Goal: Task Accomplishment & Management: Use online tool/utility

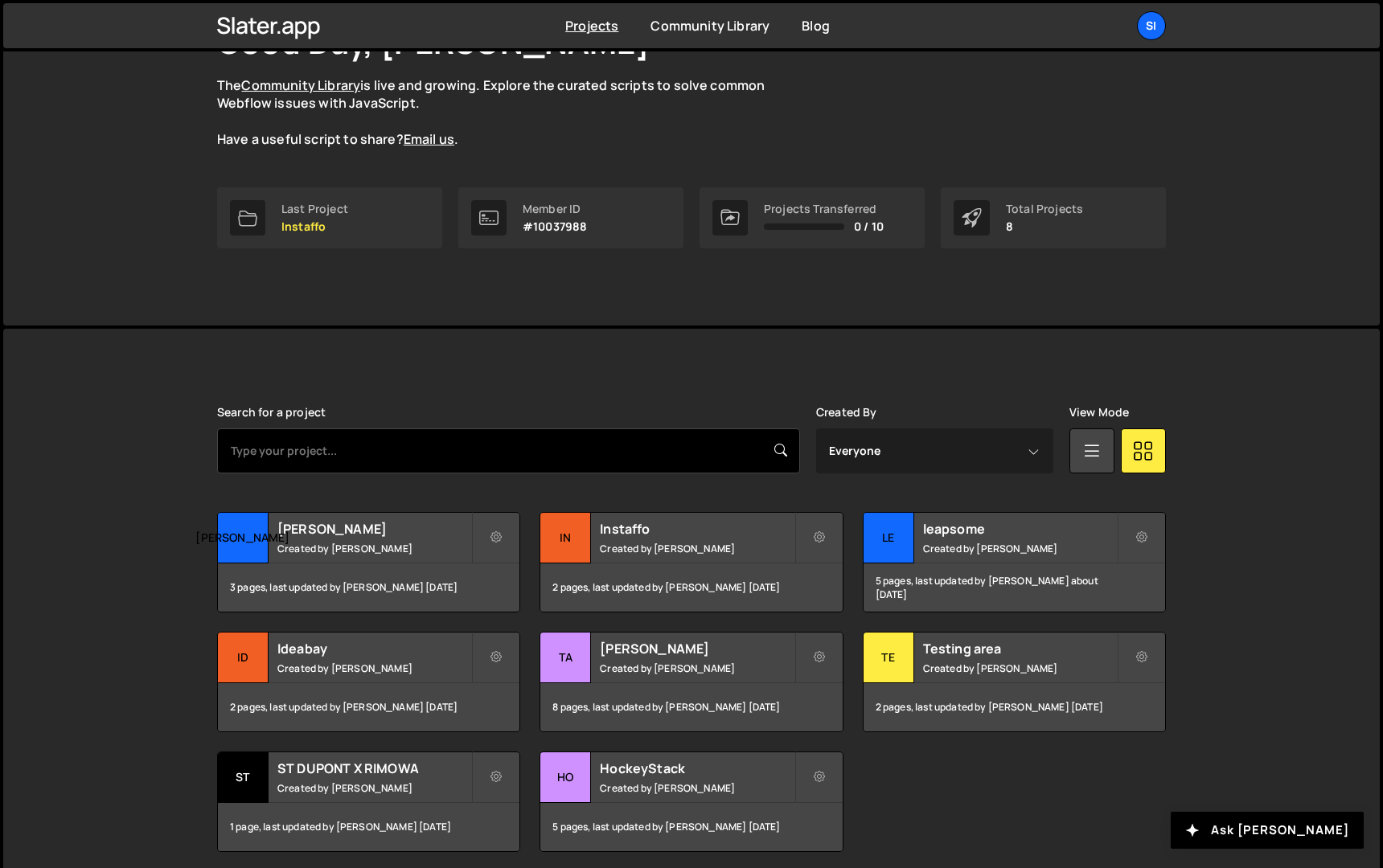
scroll to position [199, 0]
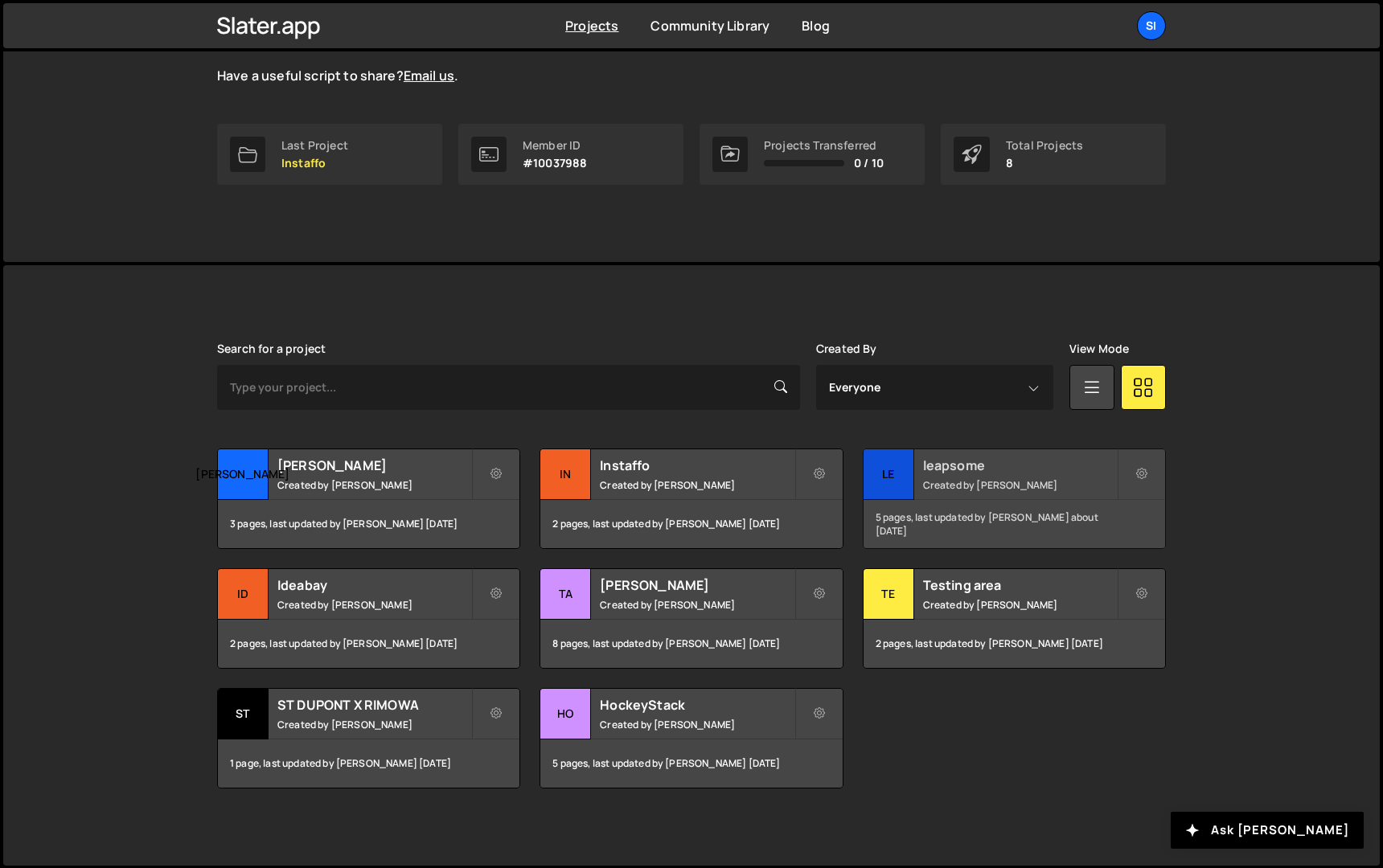
click at [1033, 465] on h2 "leapsome" at bounding box center [1020, 465] width 194 height 18
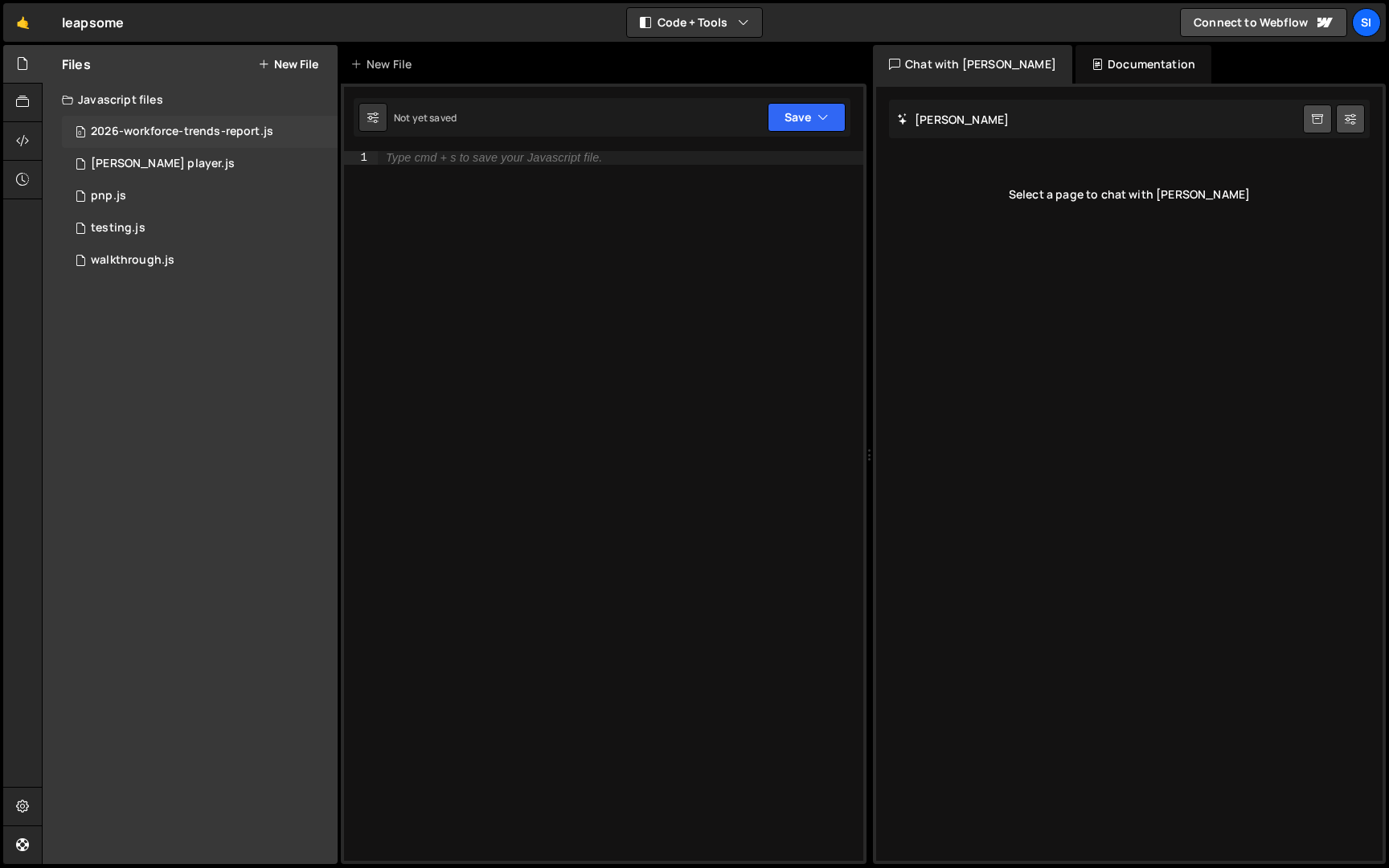
click at [233, 117] on div "0 2026-workforce-trends-report.js 0" at bounding box center [200, 132] width 276 height 32
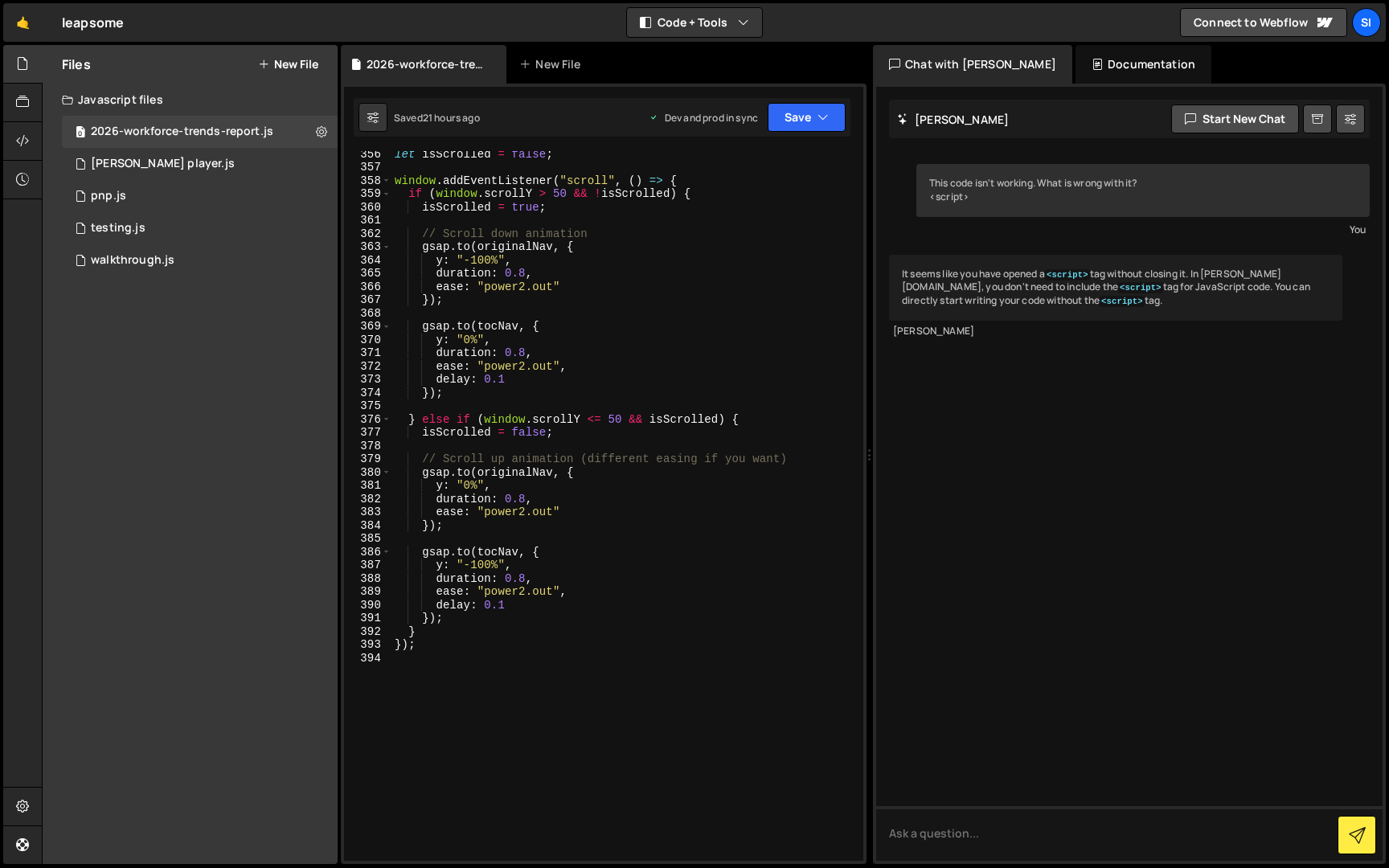
scroll to position [5240, 0]
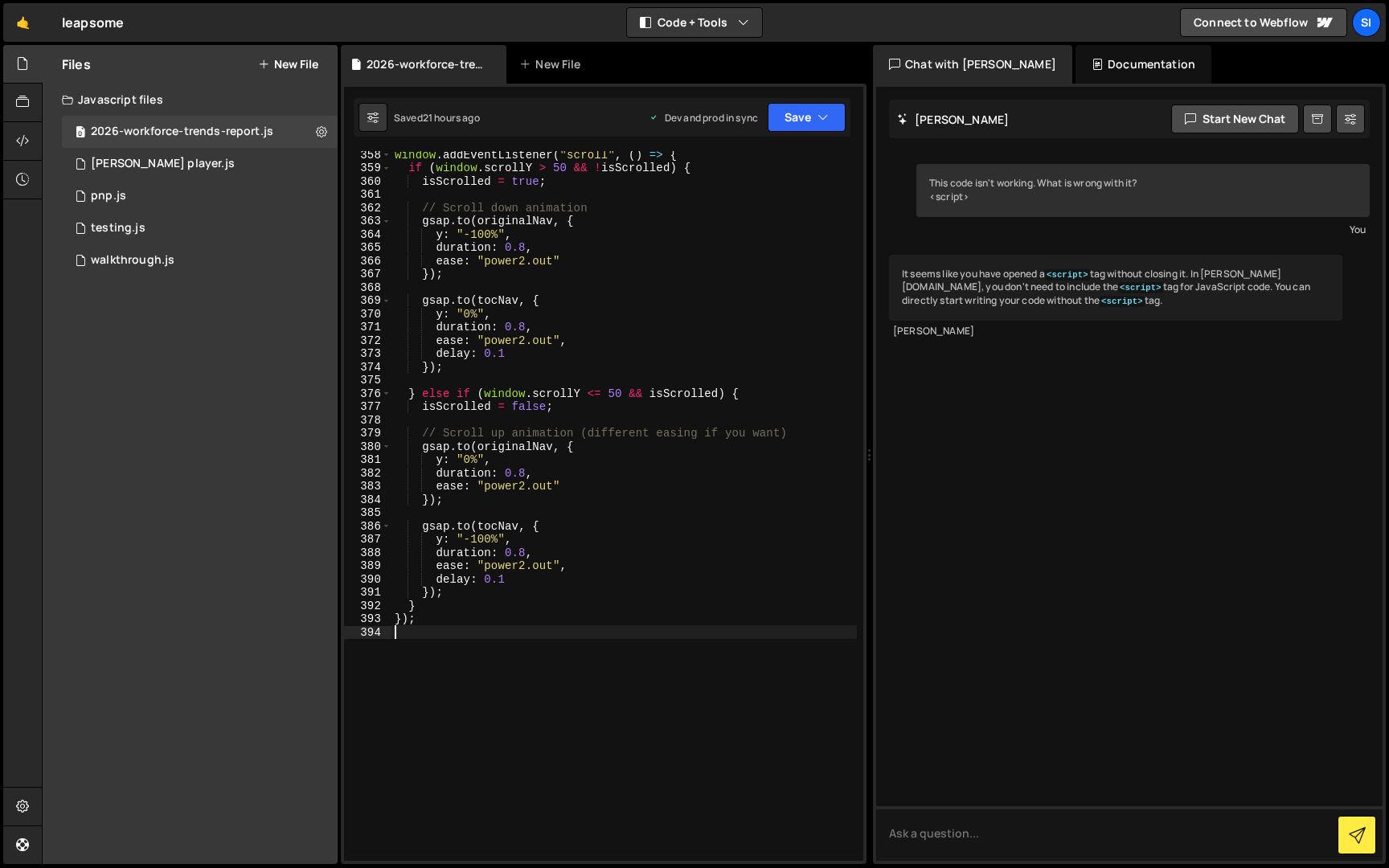
click at [520, 672] on div "window . addEventListener ( "scroll" , ( ) => { if ( window . scrollY > 50 && !…" at bounding box center [625, 515] width 466 height 736
paste textarea "});"
type textarea "});"
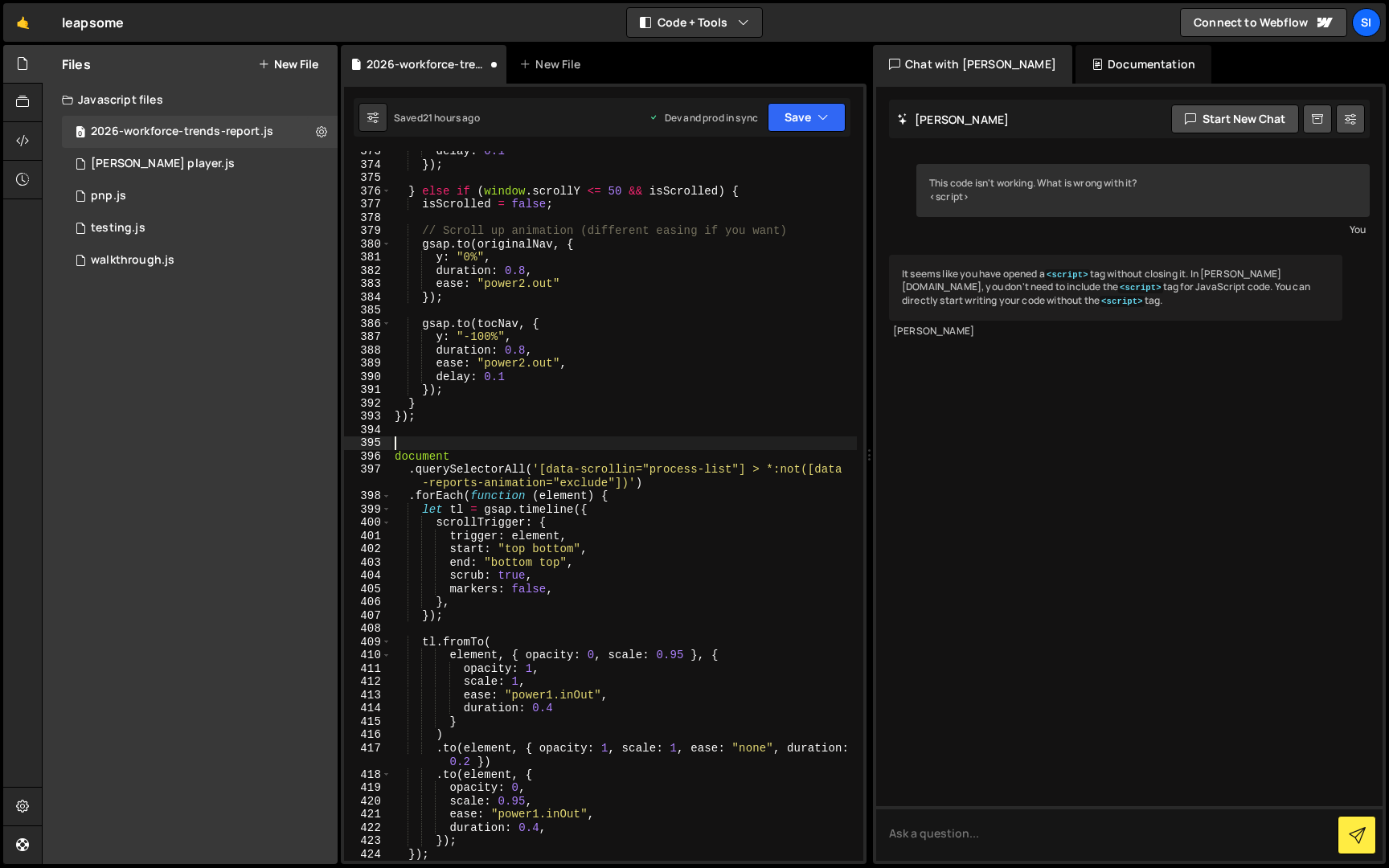
click at [534, 443] on div "delay : 0.1 }) ; } else if ( window . scrollY <= 50 && isScrolled ) { isScrolle…" at bounding box center [625, 512] width 466 height 736
click at [521, 422] on div "delay : 0.1 }) ; } else if ( window . scrollY <= 50 && isScrolled ) { isScrolle…" at bounding box center [625, 512] width 466 height 736
type textarea "});"
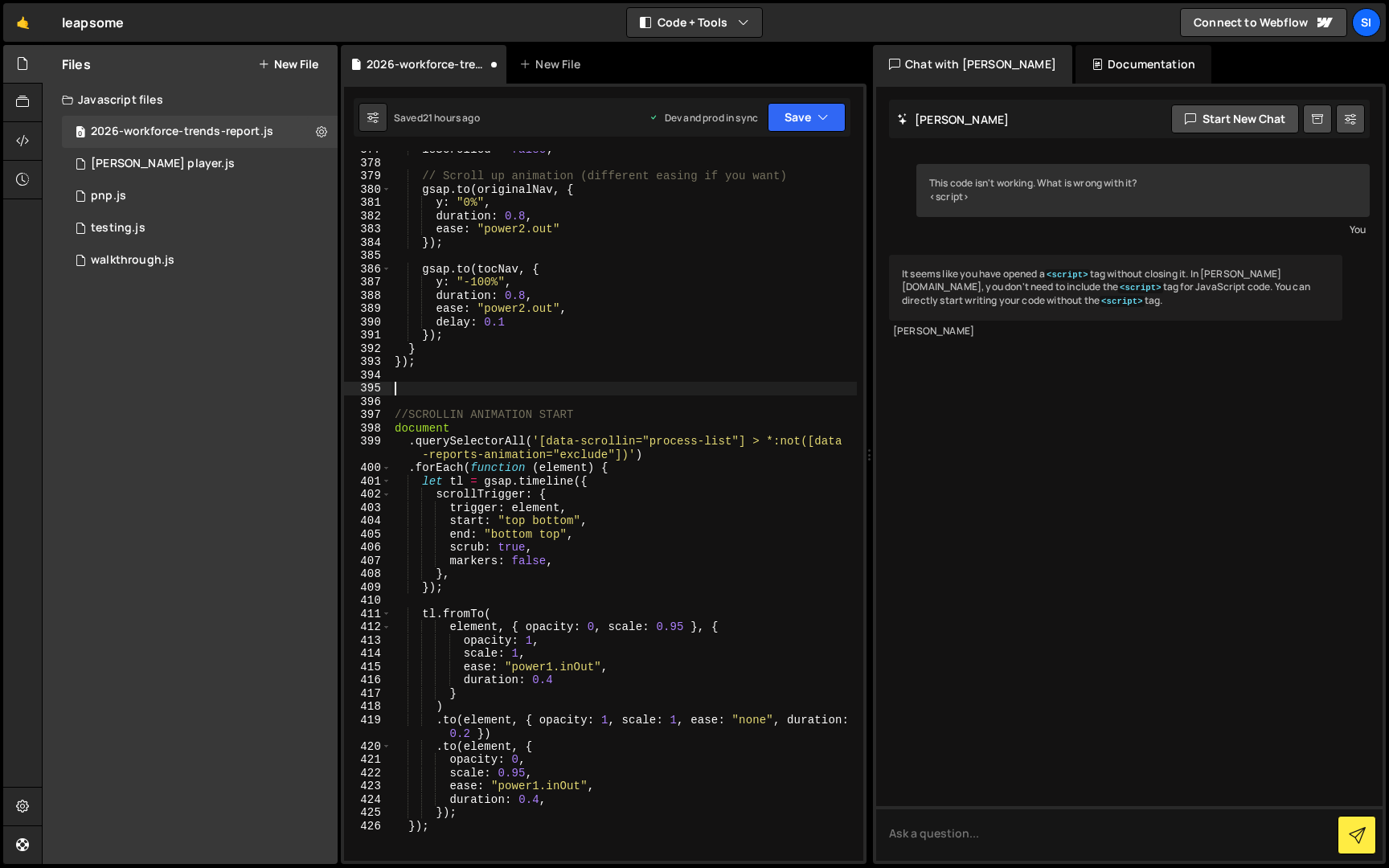
scroll to position [5502, 0]
click at [512, 563] on div "isScrolled = false ; // Scroll up animation (different easing if you want) gsap…" at bounding box center [625, 506] width 466 height 736
click at [517, 558] on div "isScrolled = false ; // Scroll up animation (different easing if you want) gsap…" at bounding box center [625, 506] width 466 height 736
click at [518, 558] on div "isScrolled = false ; // Scroll up animation (different easing if you want) gsap…" at bounding box center [625, 506] width 466 height 736
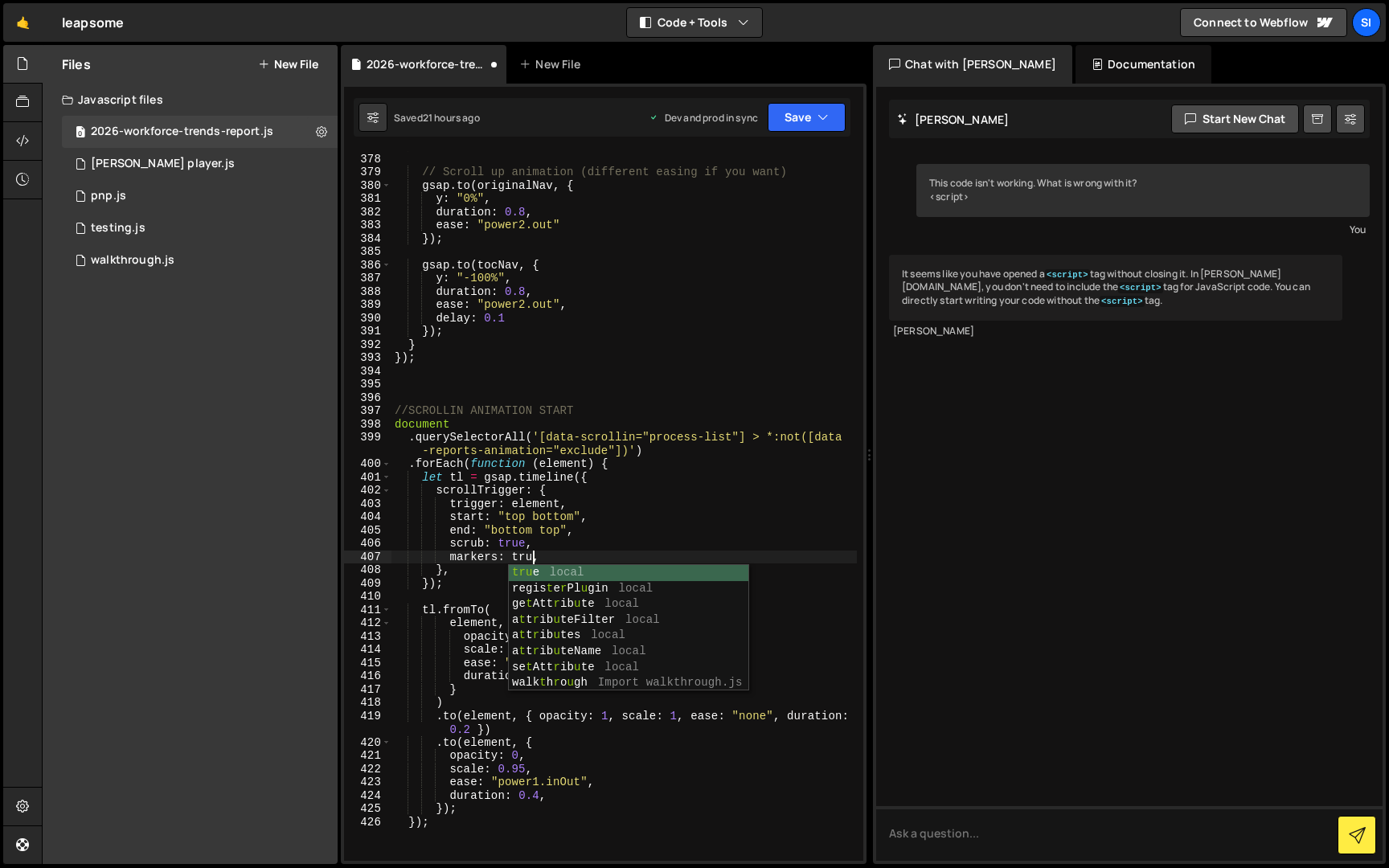
scroll to position [0, 10]
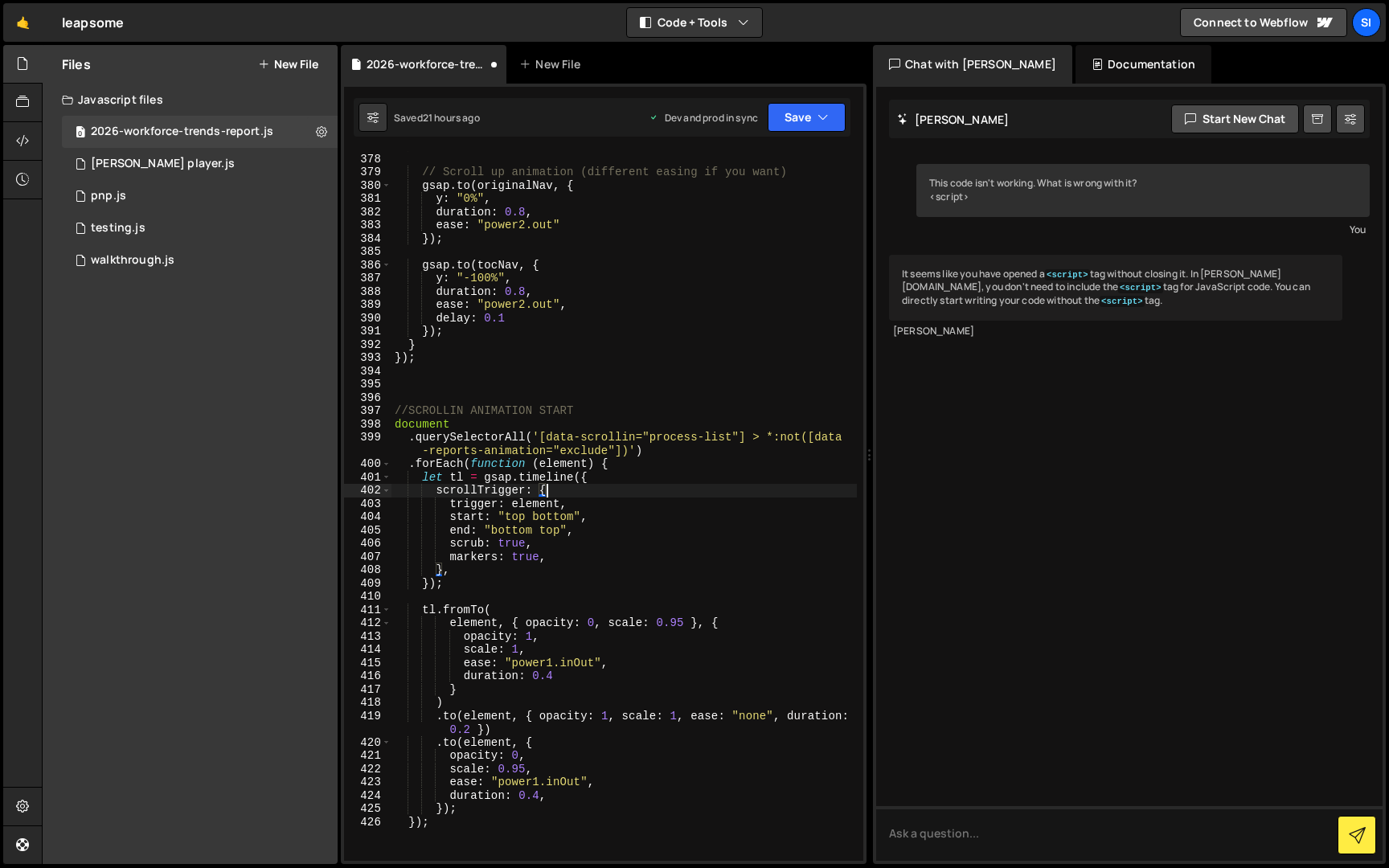
click at [584, 491] on div "isScrolled = false ; // Scroll up animation (different easing if you want) gsap…" at bounding box center [625, 506] width 466 height 736
click at [534, 483] on div "isScrolled = false ; // Scroll up animation (different easing if you want) gsap…" at bounding box center [625, 506] width 466 height 736
type textarea "start: "top bottom","
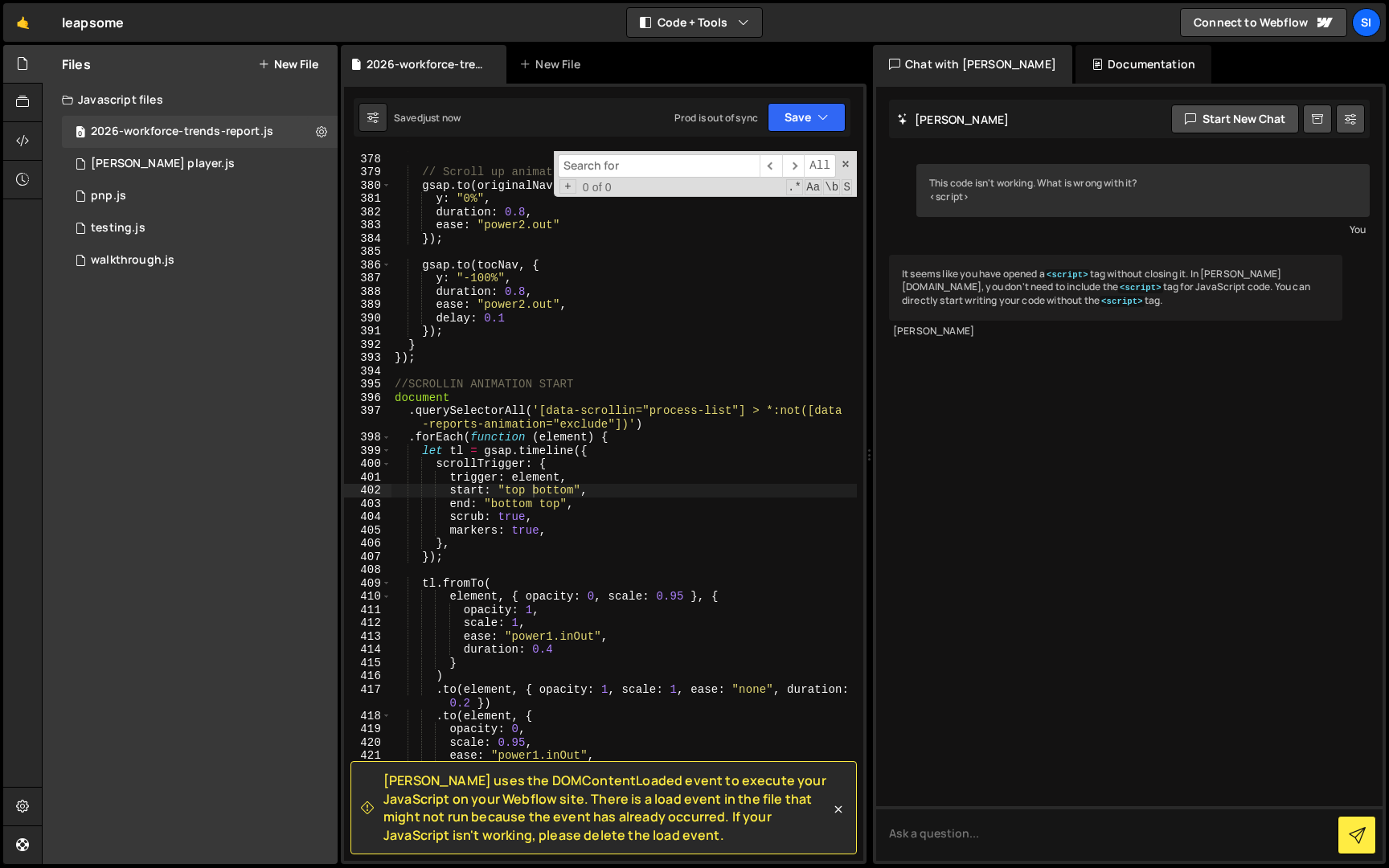
type input "c"
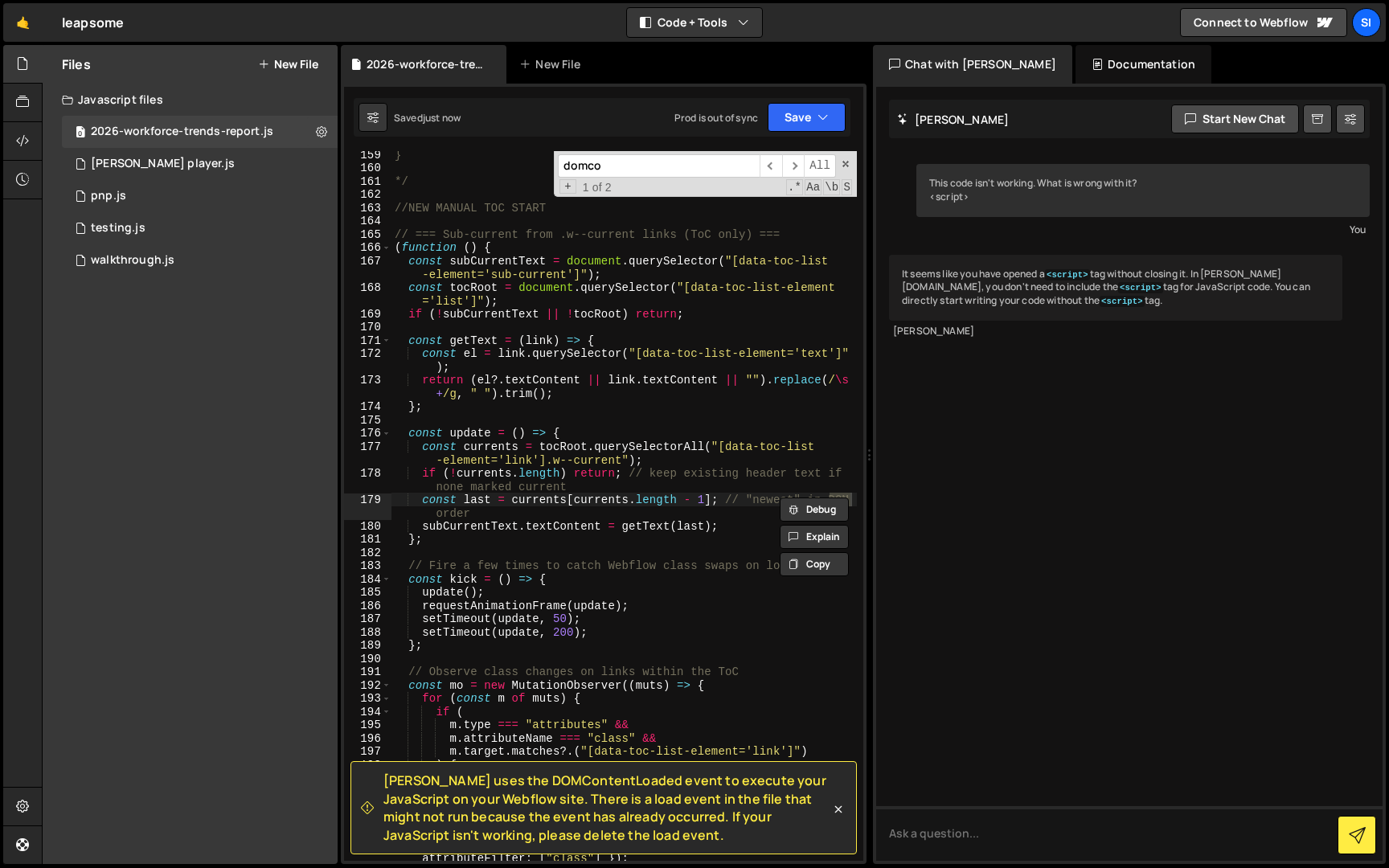
scroll to position [2880, 0]
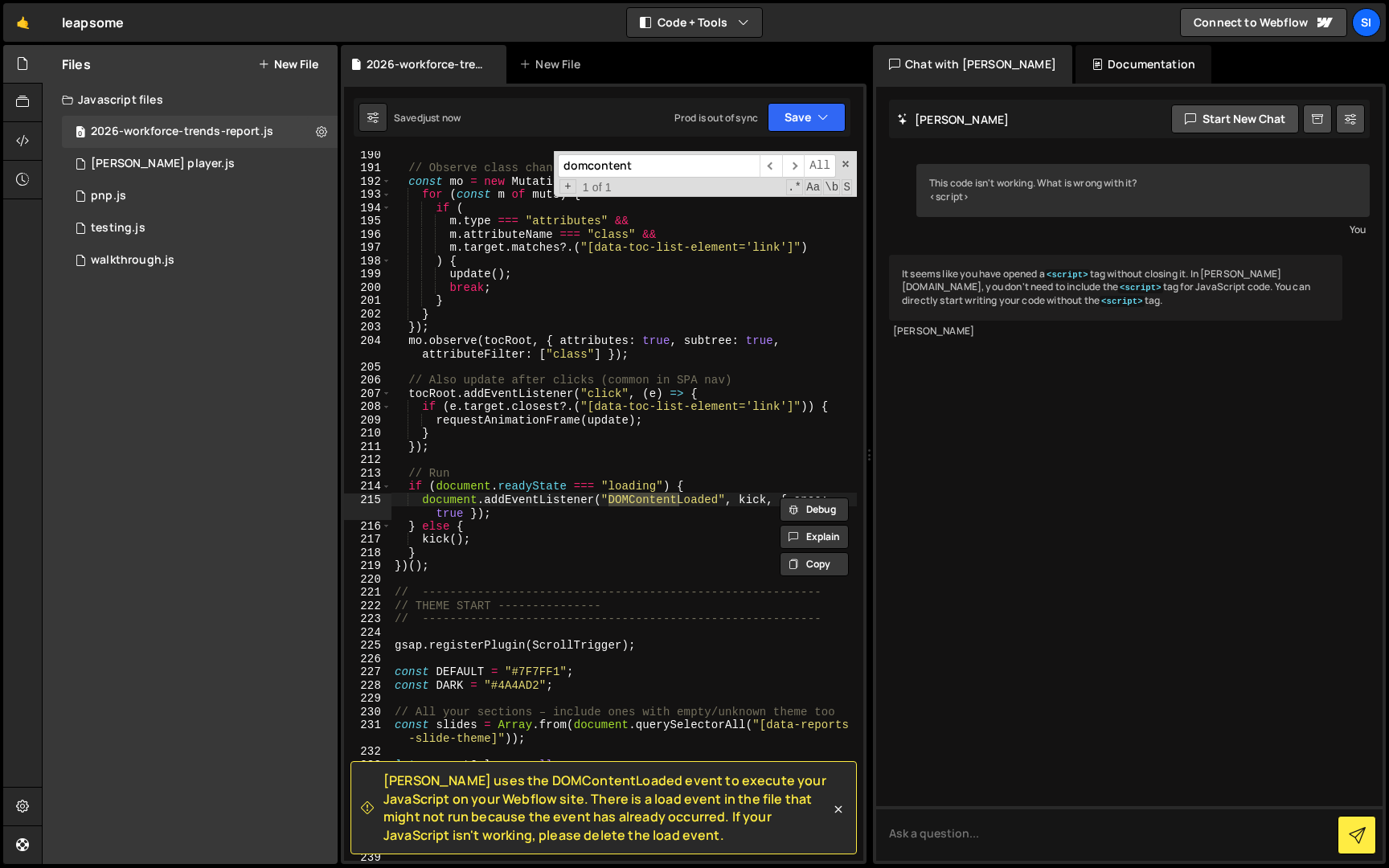
type input "domcontent"
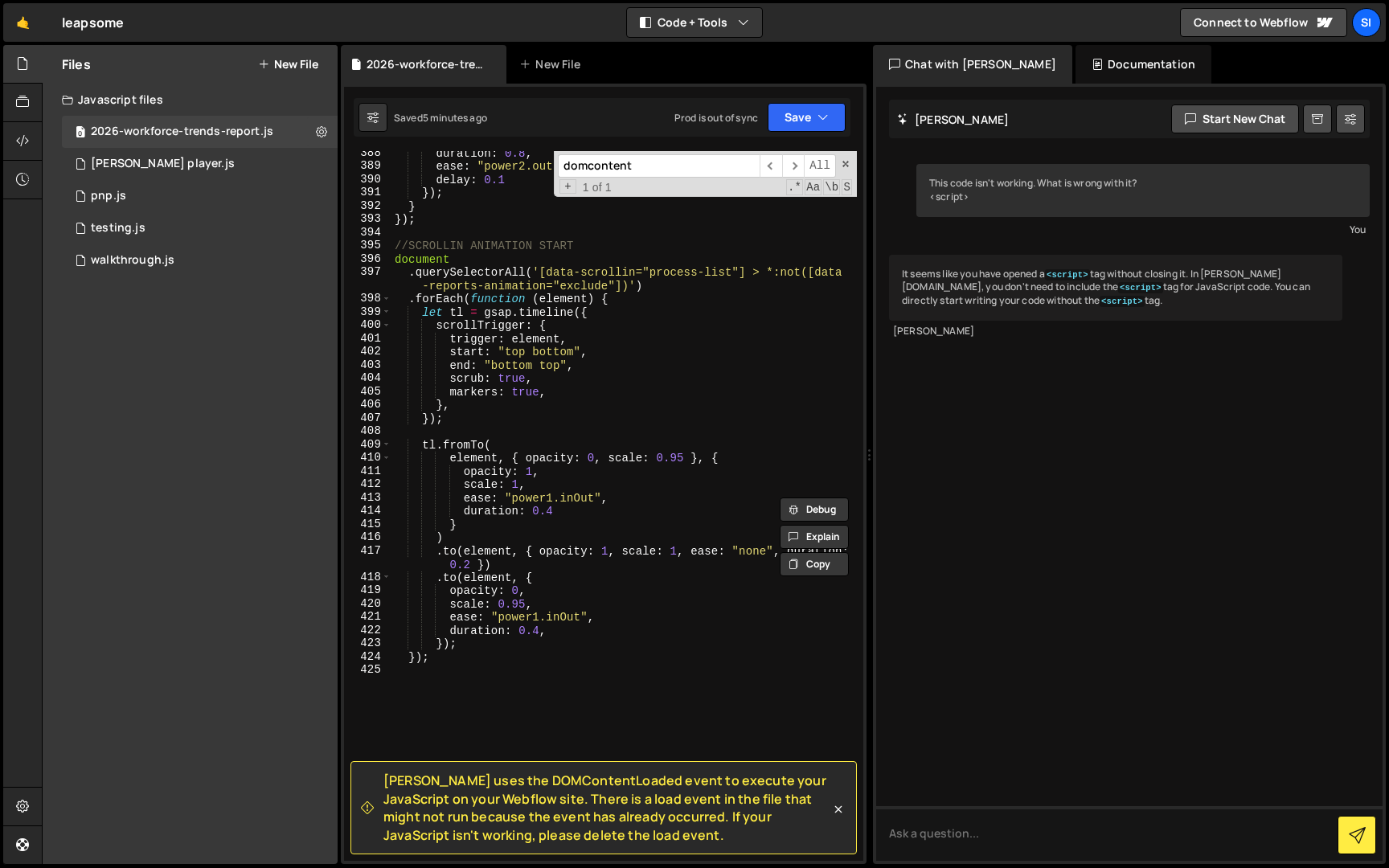
scroll to position [5631, 0]
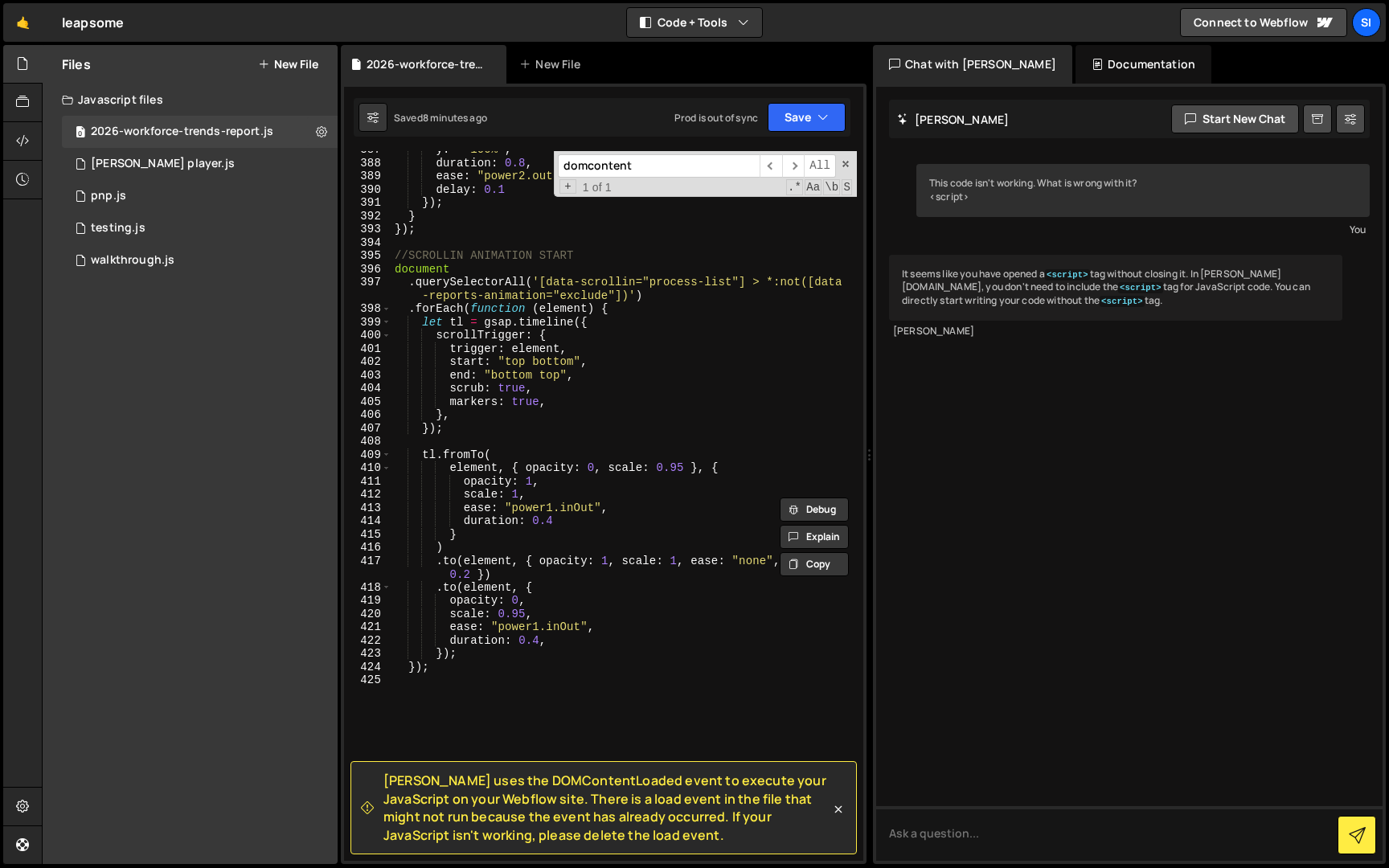
click at [598, 643] on div "y : "-100%" , duration : 0.8 , ease : "power2.out" , delay : 0.1 }) ; } }) ; //…" at bounding box center [625, 510] width 466 height 736
click at [592, 529] on div "y : "-100%" , duration : 0.8 , ease : "power2.out" , delay : 0.1 }) ; } }) ; //…" at bounding box center [625, 510] width 466 height 736
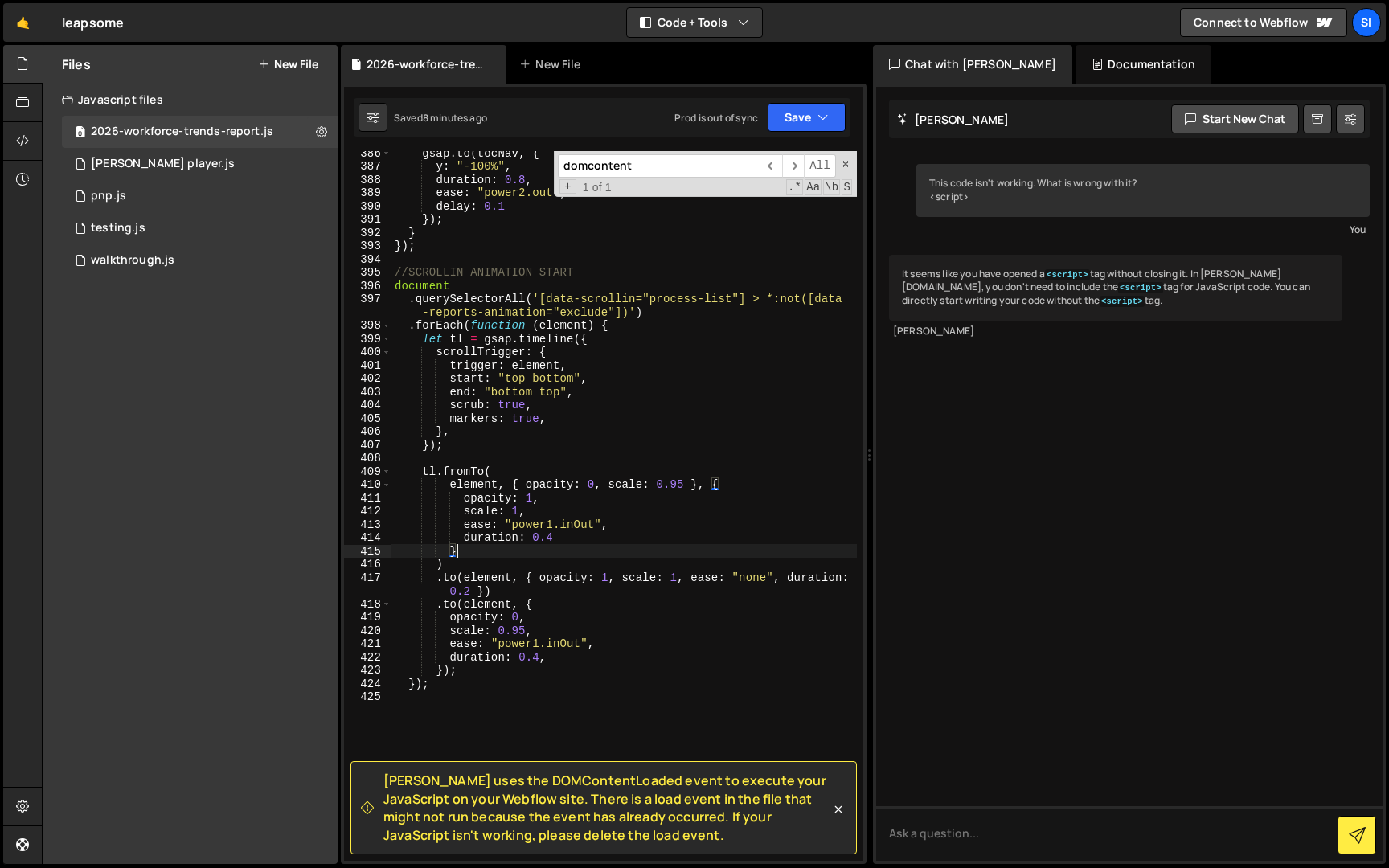
scroll to position [5611, 0]
click at [573, 504] on div "gsap . to ( tocNav , { y : "-100%" , duration : 0.8 , ease : "power2.out" , del…" at bounding box center [625, 517] width 466 height 736
click at [557, 543] on div "gsap . to ( tocNav , { y : "-100%" , duration : 0.8 , ease : "power2.out" , del…" at bounding box center [625, 517] width 466 height 736
click at [582, 616] on div "gsap . to ( tocNav , { y : "-100%" , duration : 0.8 , ease : "power2.out" , del…" at bounding box center [625, 517] width 466 height 736
click at [524, 424] on div "gsap . to ( tocNav , { y : "-100%" , duration : 0.8 , ease : "power2.out" , del…" at bounding box center [625, 517] width 466 height 736
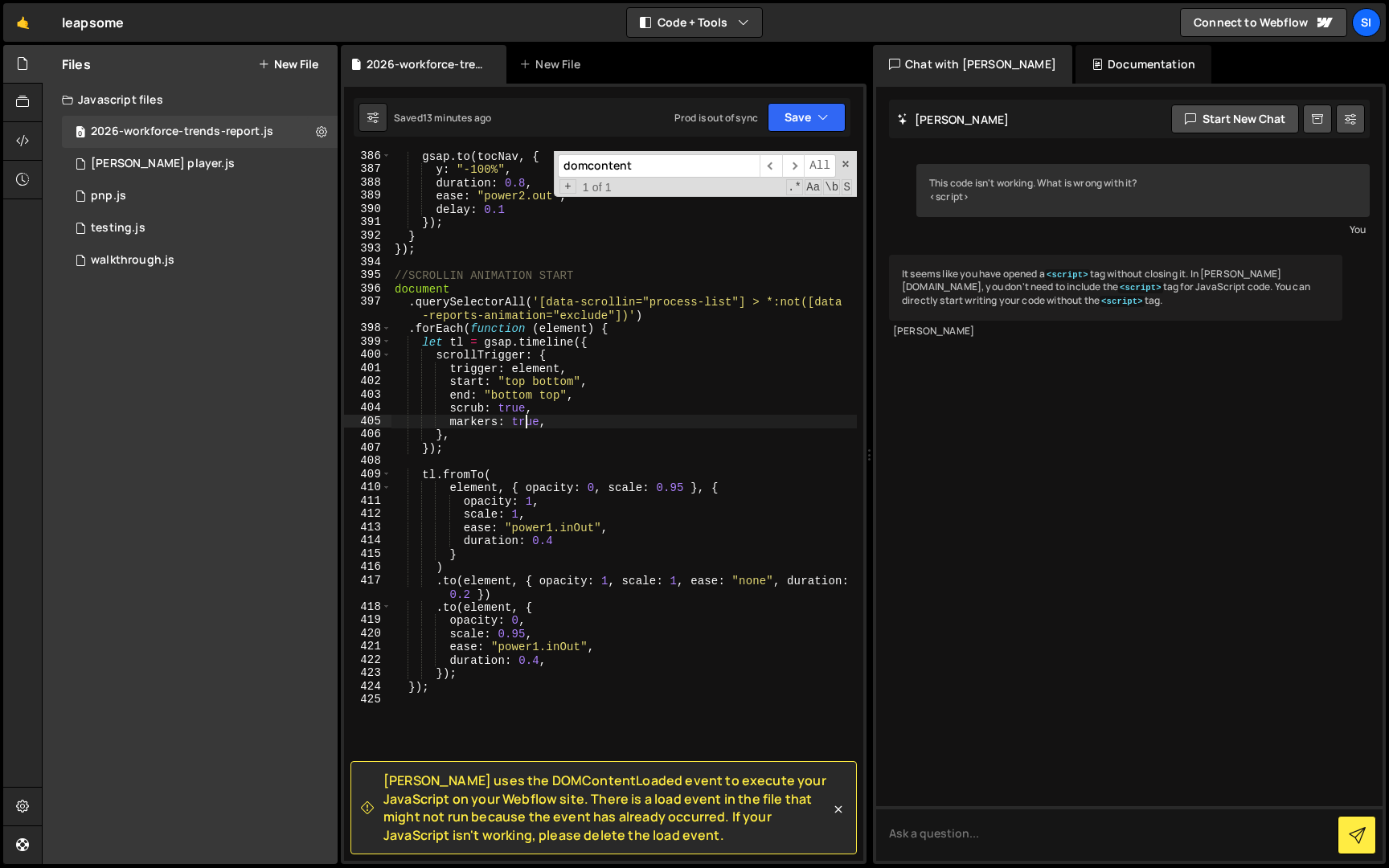
click at [524, 424] on div "gsap . to ( tocNav , { y : "-100%" , duration : 0.8 , ease : "power2.out" , del…" at bounding box center [625, 517] width 466 height 736
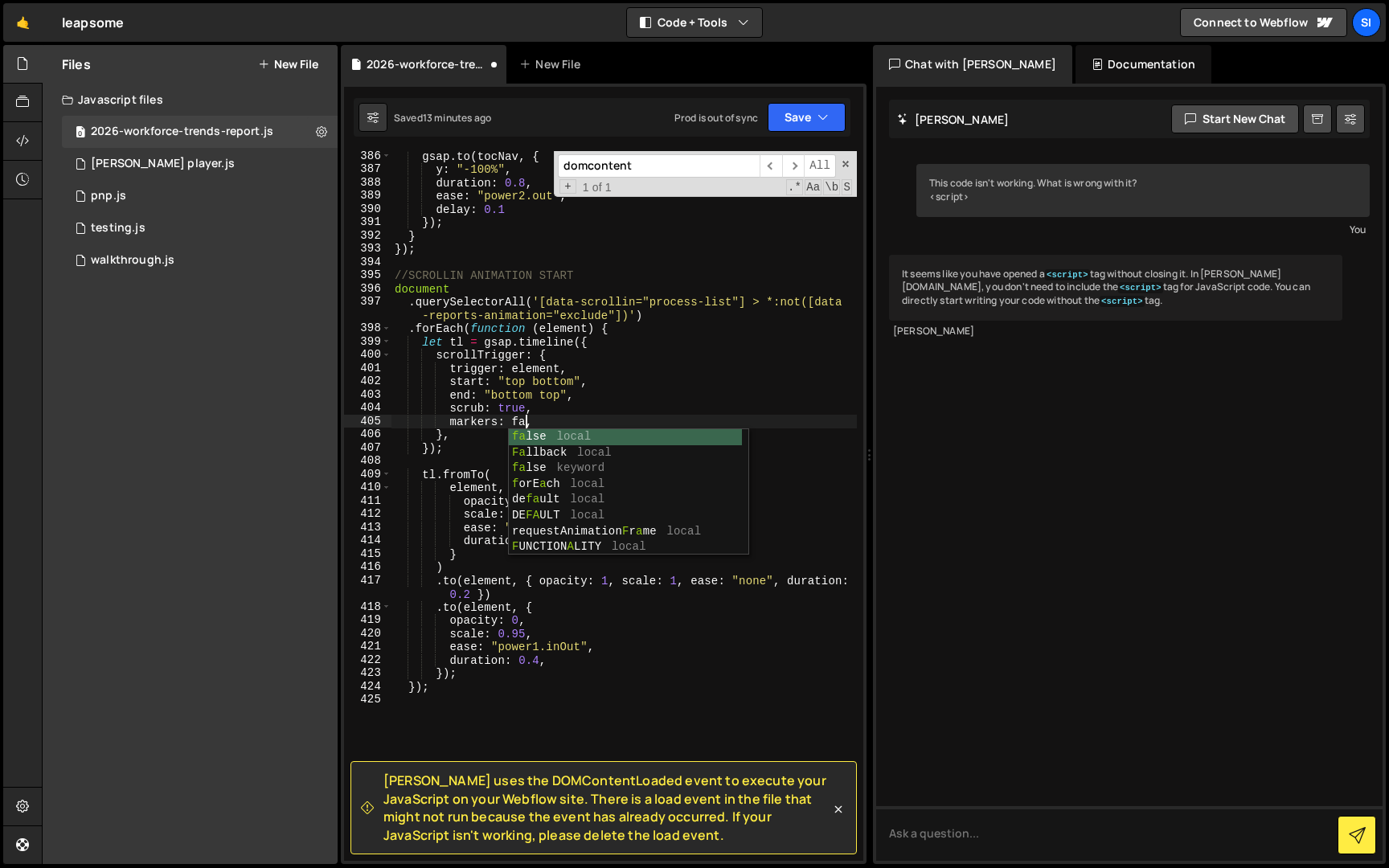
scroll to position [0, 10]
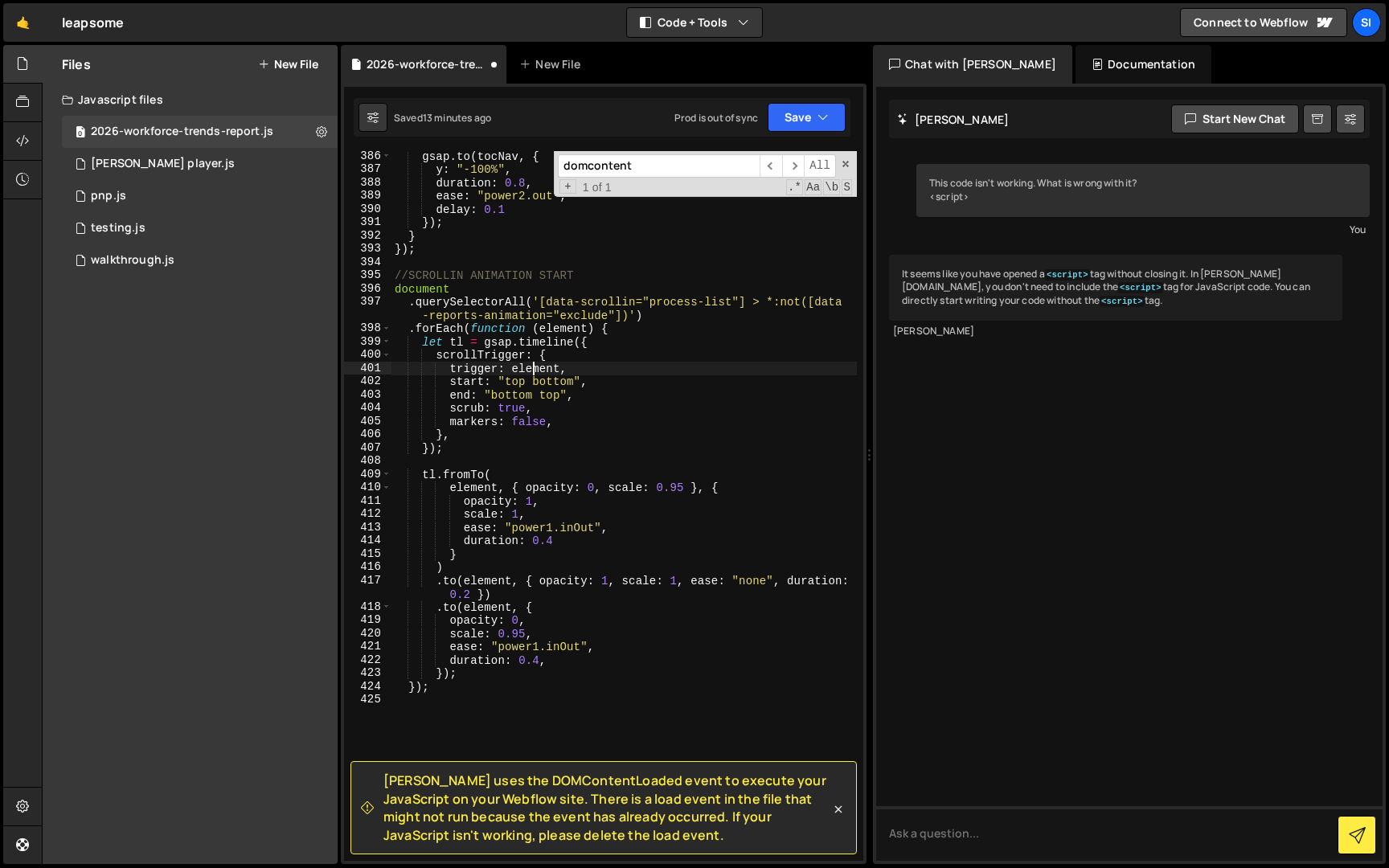
click at [533, 365] on div "gsap . to ( tocNav , { y : "-100%" , duration : 0.8 , ease : "power2.out" , del…" at bounding box center [625, 517] width 466 height 736
type textarea "trigger: element,"
